Goal: Find specific page/section

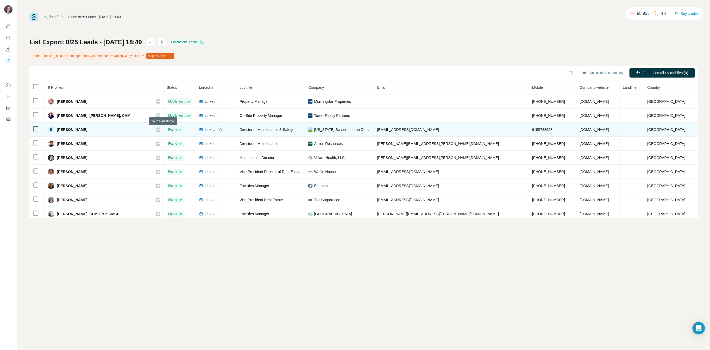
click at [160, 130] on div at bounding box center [158, 130] width 4 height 4
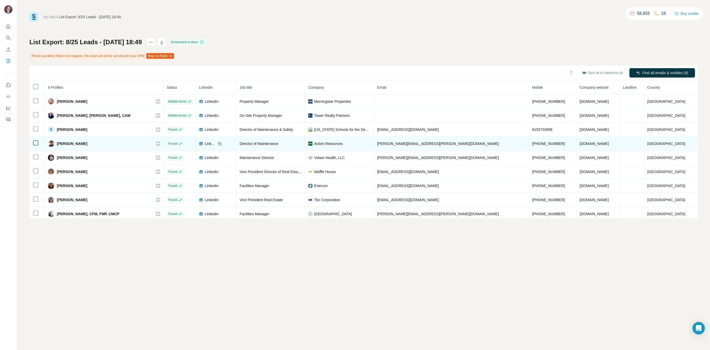
click at [160, 143] on icon at bounding box center [157, 144] width 3 height 4
click at [160, 144] on icon at bounding box center [158, 144] width 3 height 2
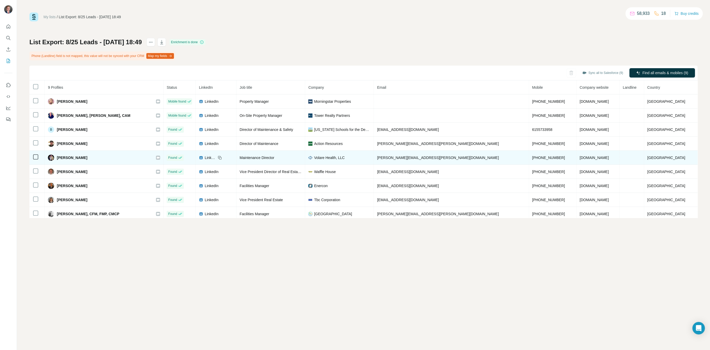
click at [160, 158] on icon at bounding box center [158, 158] width 3 height 2
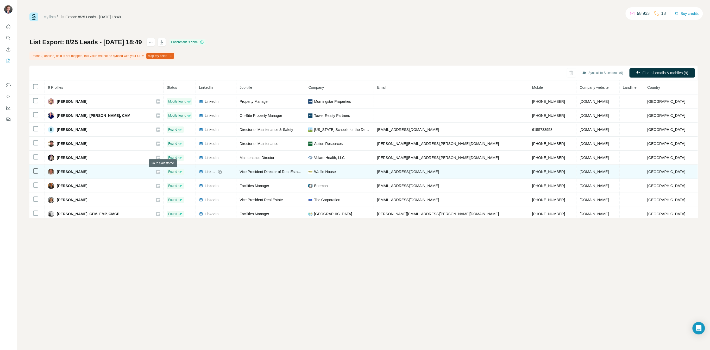
click at [160, 171] on icon at bounding box center [158, 172] width 3 height 2
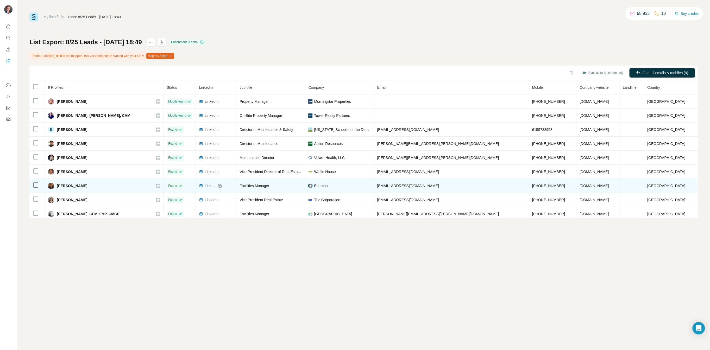
click at [160, 184] on icon at bounding box center [157, 186] width 3 height 4
drag, startPoint x: 275, startPoint y: 185, endPoint x: 243, endPoint y: 184, distance: 31.3
click at [243, 184] on td "Facilities Manager" at bounding box center [270, 186] width 69 height 14
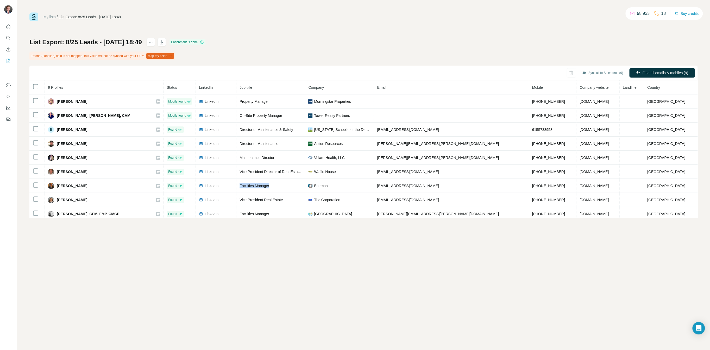
copy span "Facilities Manager"
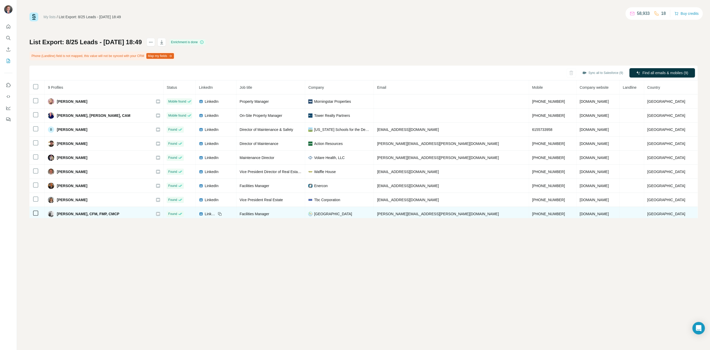
click at [160, 213] on icon at bounding box center [158, 214] width 3 height 2
